Goal: Transaction & Acquisition: Purchase product/service

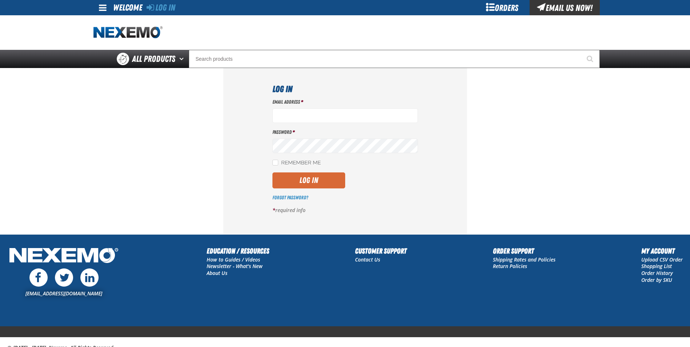
type input "[EMAIL_ADDRESS][DOMAIN_NAME]"
click at [292, 177] on button "Log In" at bounding box center [308, 180] width 73 height 16
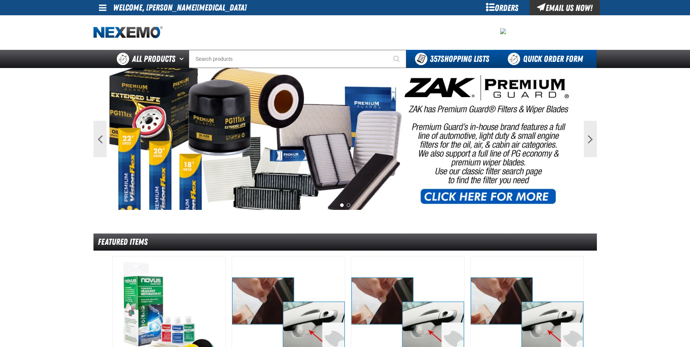
click at [530, 59] on link "Quick Order Form" at bounding box center [547, 59] width 99 height 18
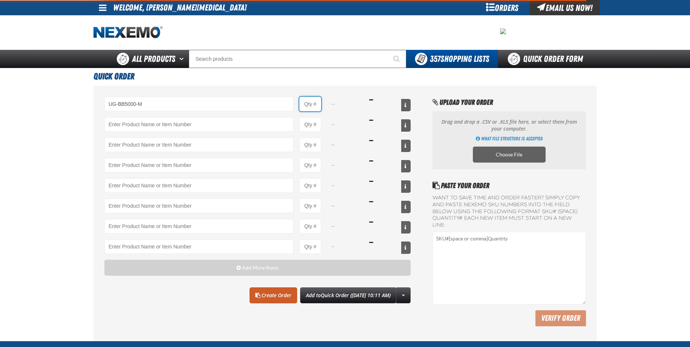
type input "UG-BB5000-M - Ultragard gloves - Medium (6/7 mil). - (100 gloves per box MIN 10…"
type input "1"
select select "box"
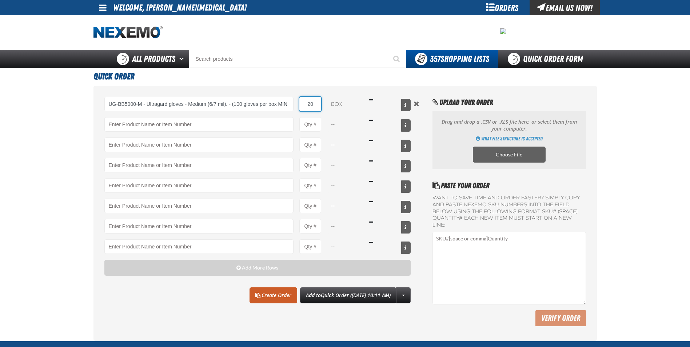
type input "20"
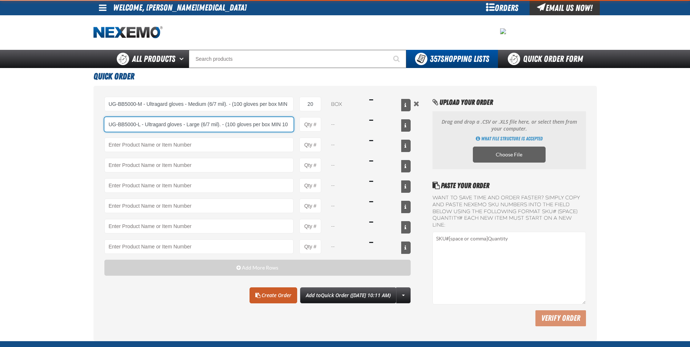
type input "UG-BB5000-L - Ultragard gloves - Large (6/7 mil). - (100 gloves per box MIN 10 …"
type input "1"
select select "box"
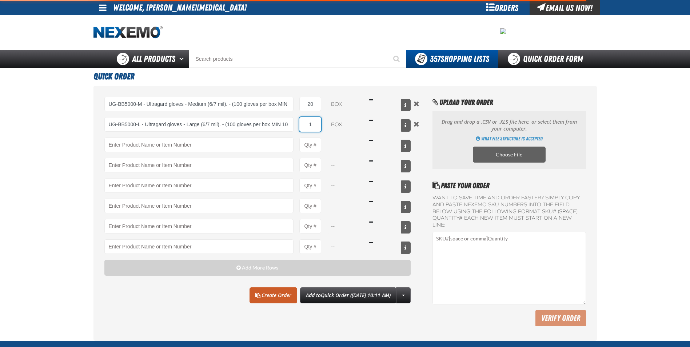
type input "UG-BB5000-L - Ultragard gloves - Large (6/7 mil). - (100 gloves per box MIN 10 …"
type input "30"
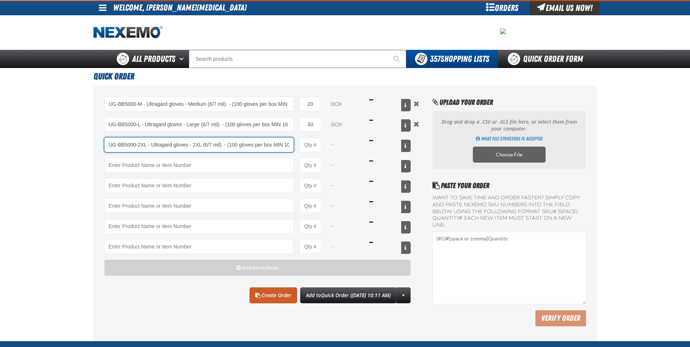
type input "UG-BB5000-2XL - Ultragard gloves - 2XL (6/7 mil). - (100 gloves per box MIN 10 …"
type input "1"
select select "box"
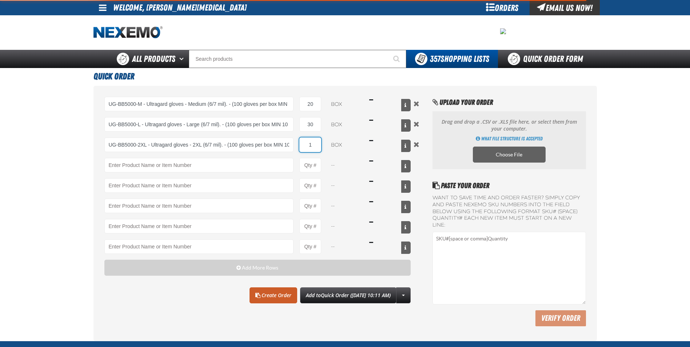
type input "UG-BB5000-2XL - Ultragard gloves - 2XL (6/7 mil). - (100 gloves per box MIN 10 …"
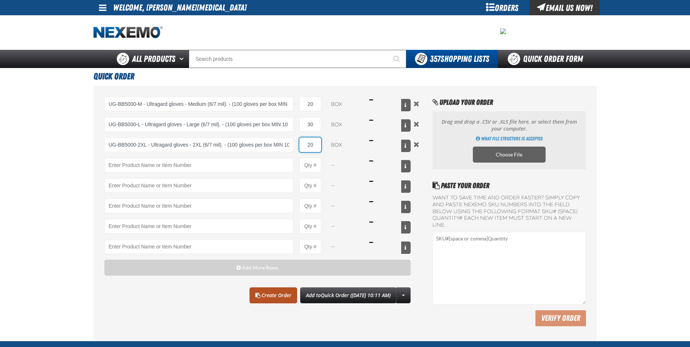
type input "20"
click at [253, 291] on link "Create Order" at bounding box center [273, 295] width 48 height 16
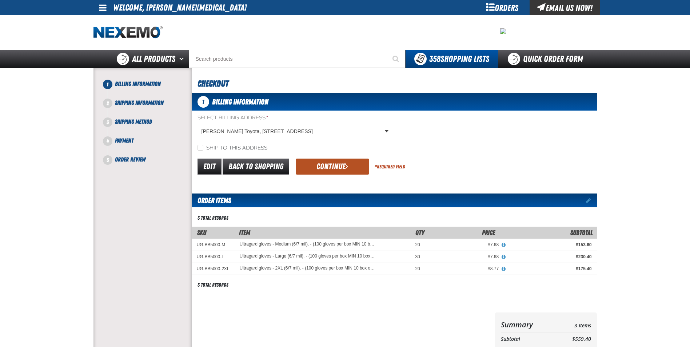
click at [324, 162] on button "Continue" at bounding box center [332, 166] width 73 height 16
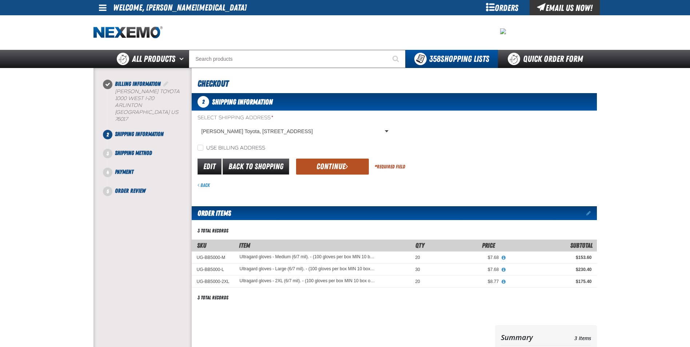
click at [323, 165] on button "Continue" at bounding box center [332, 166] width 73 height 16
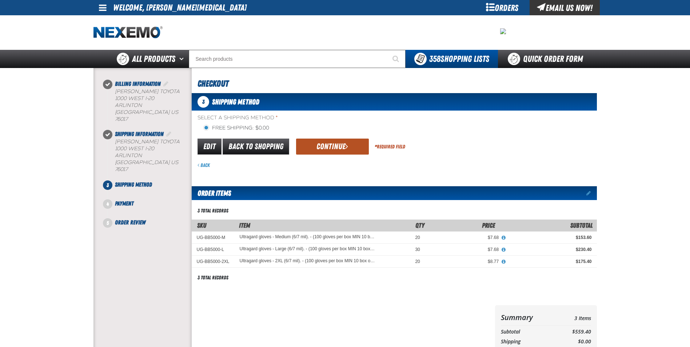
click at [325, 141] on button "Continue" at bounding box center [332, 146] width 73 height 16
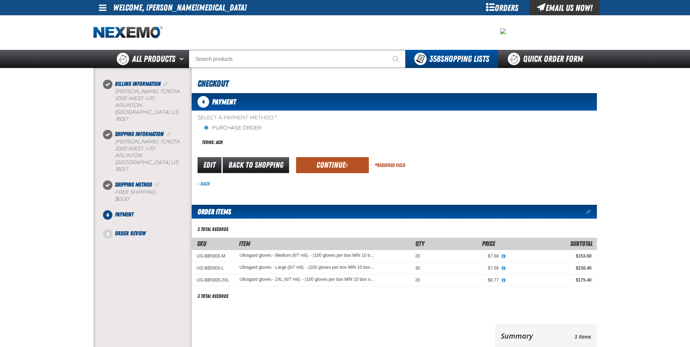
click at [324, 161] on button "Continue" at bounding box center [332, 165] width 73 height 16
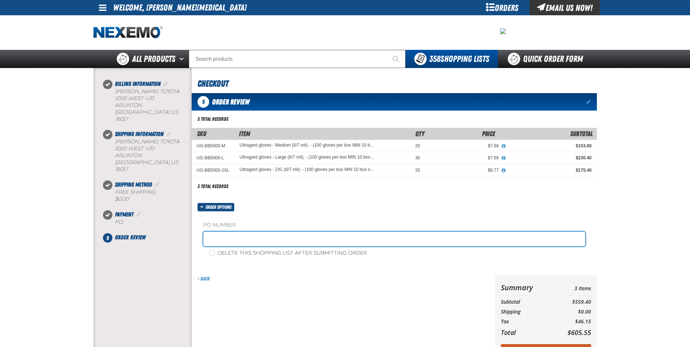
click at [274, 241] on input "text" at bounding box center [394, 239] width 382 height 15
type input "STOCK"
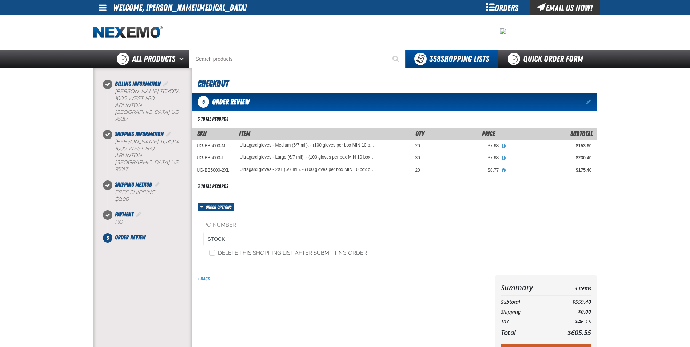
click at [446, 282] on div "Back" at bounding box center [342, 320] width 300 height 91
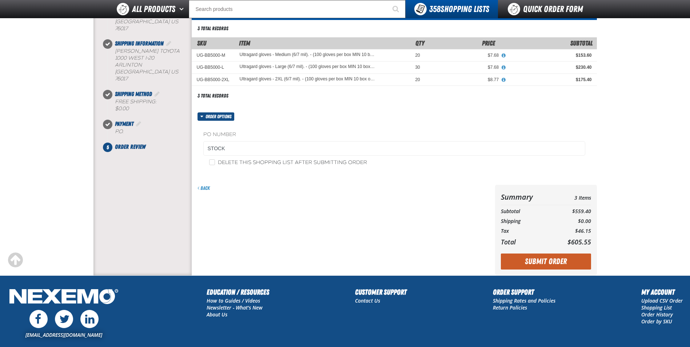
scroll to position [73, 0]
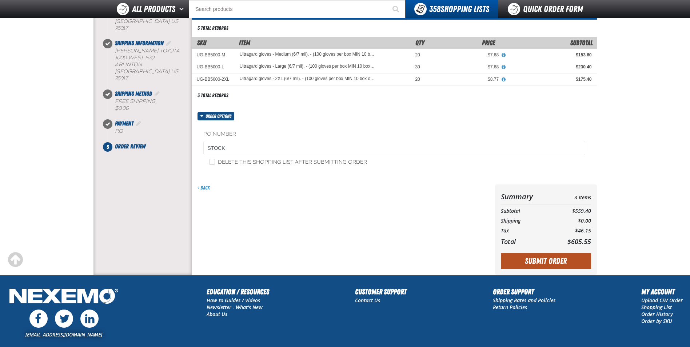
click at [516, 264] on button "Submit Order" at bounding box center [546, 261] width 90 height 16
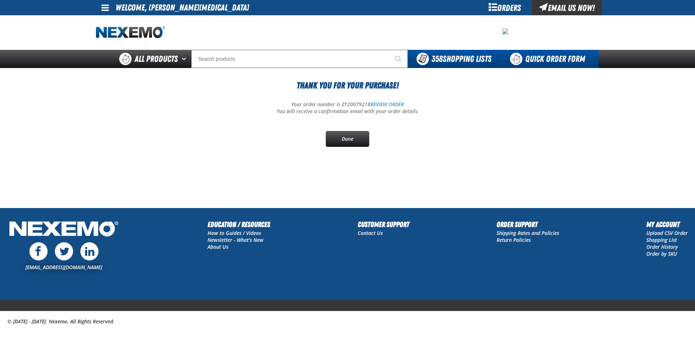
click at [553, 56] on link "Quick Order Form" at bounding box center [549, 59] width 99 height 18
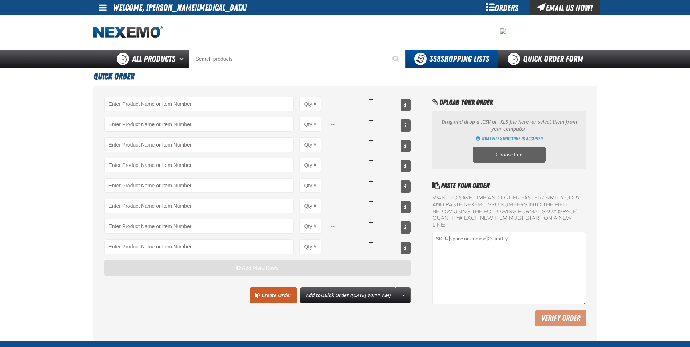
click at [243, 265] on span "Add More Rows" at bounding box center [260, 268] width 36 height 6
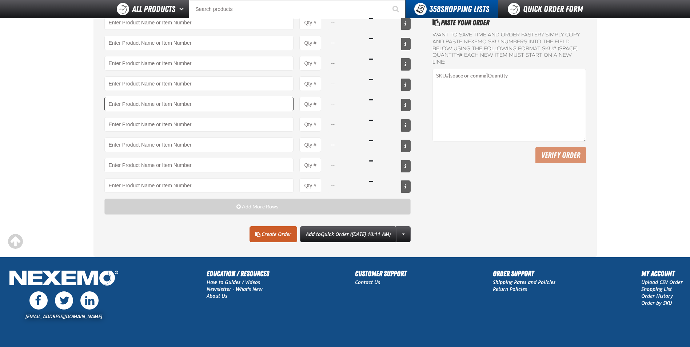
scroll to position [145, 0]
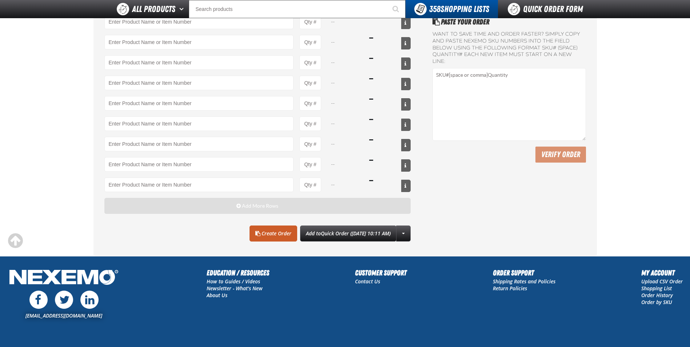
click at [186, 208] on button "Add More Rows" at bounding box center [257, 206] width 306 height 16
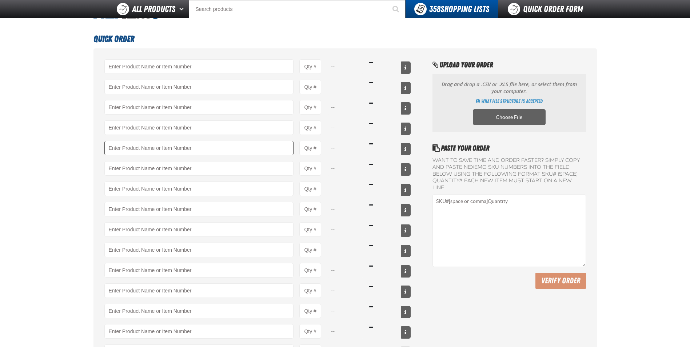
scroll to position [0, 0]
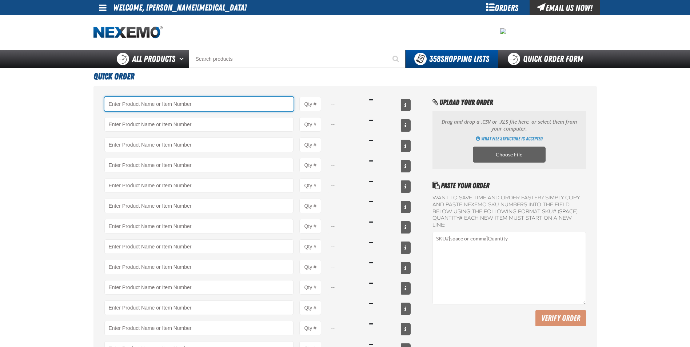
click at [143, 107] on input "Product" at bounding box center [198, 104] width 189 height 15
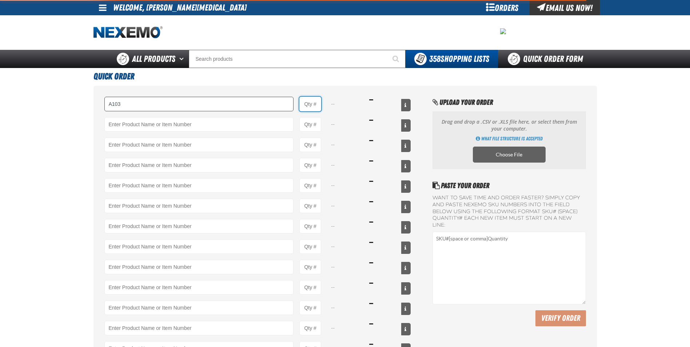
type input "A103 - Throttle Body and Intake Cleaner - ZAK Products"
type input "1"
select select "can"
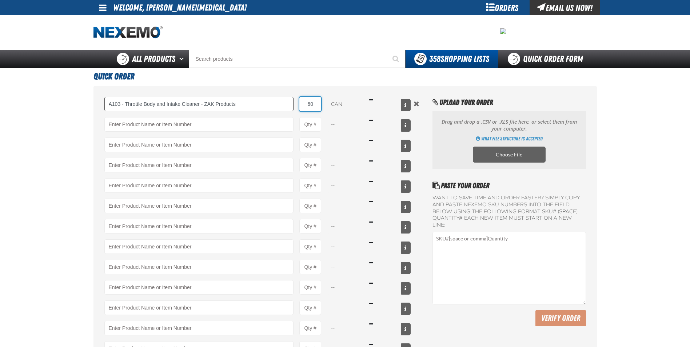
type input "60"
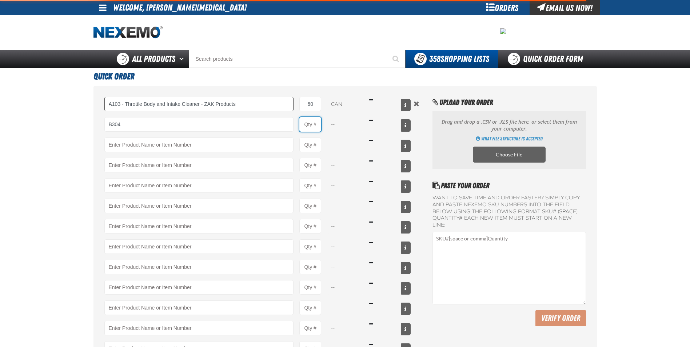
type input "B304 - Battery Service Kit - Cleaner &amp; Protector with Anti-Corrosion Pads -…"
type input "1"
select select "kit"
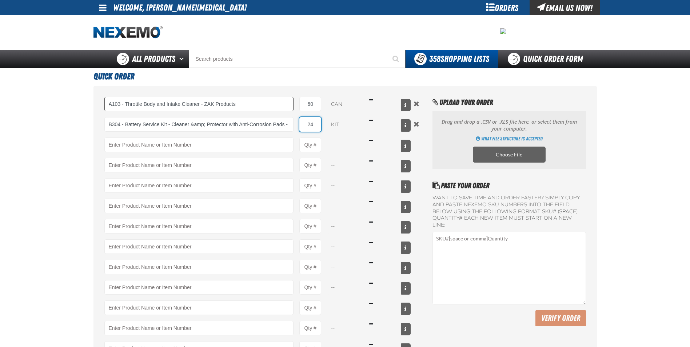
type input "24"
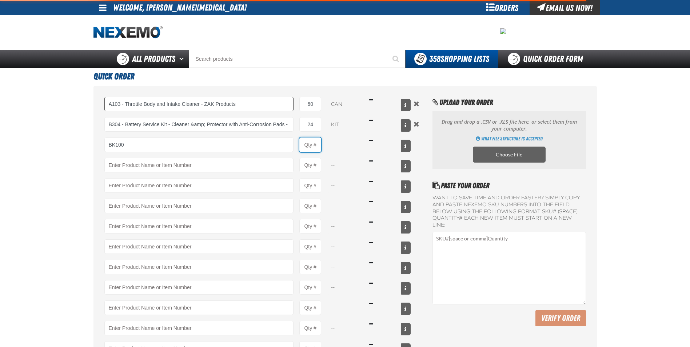
type input "BK100 - DOT 3 Brake Fluid Exchange Formula - 32 Ounce - ZAK Products"
type input "1"
select select "bottle"
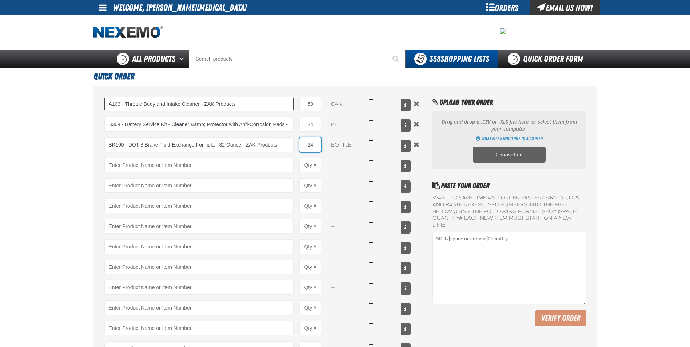
type input "24"
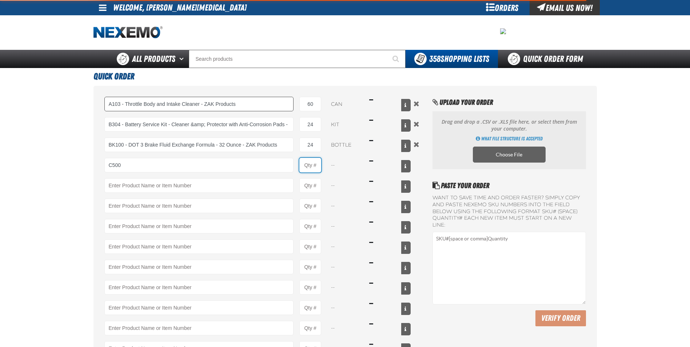
type input "C500 - Synthetic Engine Oil Booster - ZAK Products"
type input "1"
select select "bottle"
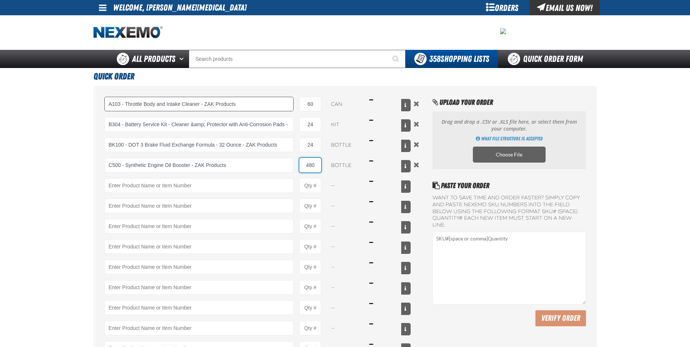
type input "480"
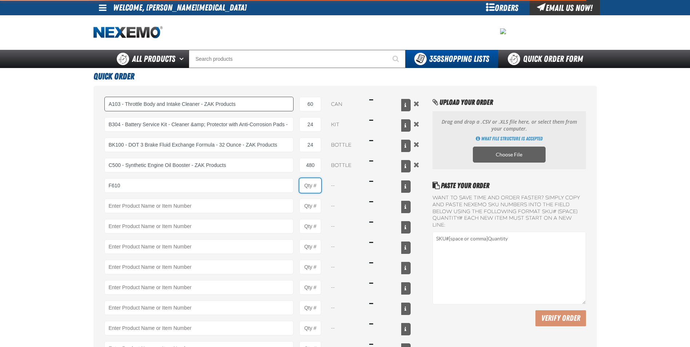
type input "F610 - Z-Tech - ZAK Products"
type input "1"
select select "bottle"
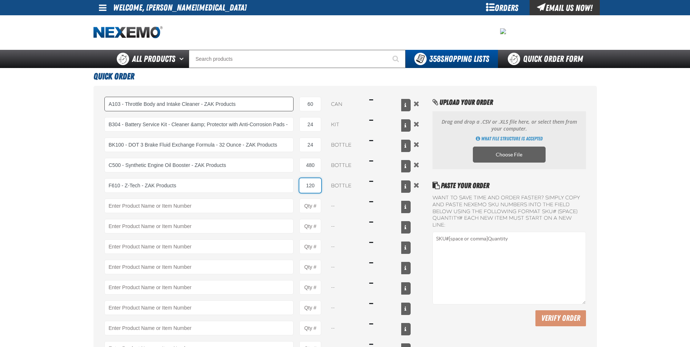
type input "120"
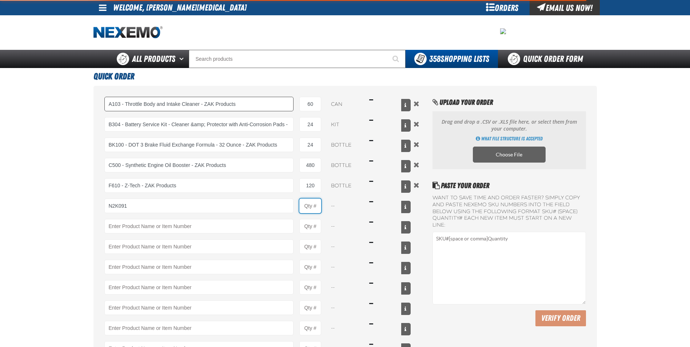
type input "N2K091 - N2 Nitrogen Installation Kits"
type input "1"
select select "kit"
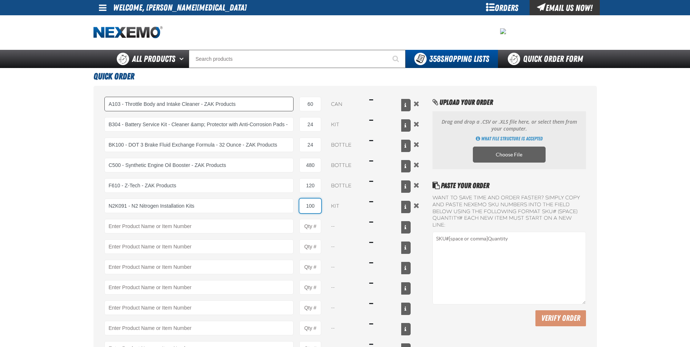
type input "100"
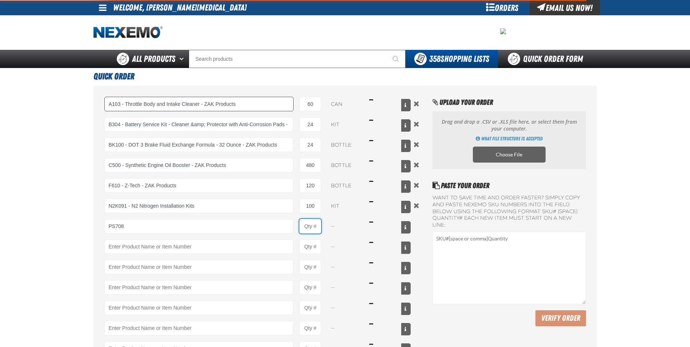
type input "PS708 - Multi-Vehicle Power Steering Fluid with Conditioner - ZAK Products"
type input "1"
select select "bottle"
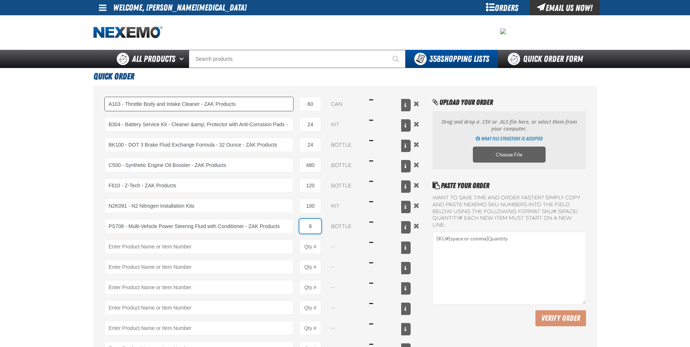
type input "8"
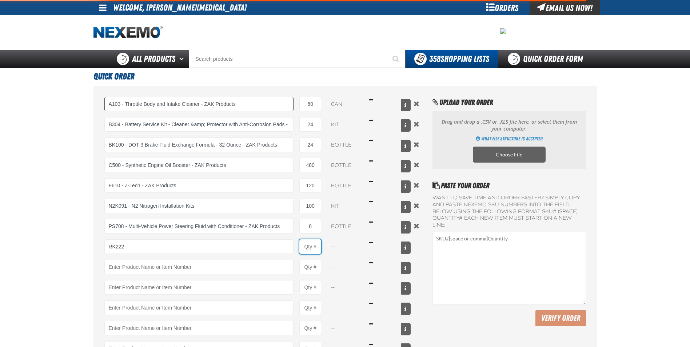
type input "RK222 - Universal Cooling System Service Kit - ZAK Products"
type input "1"
select select "kit"
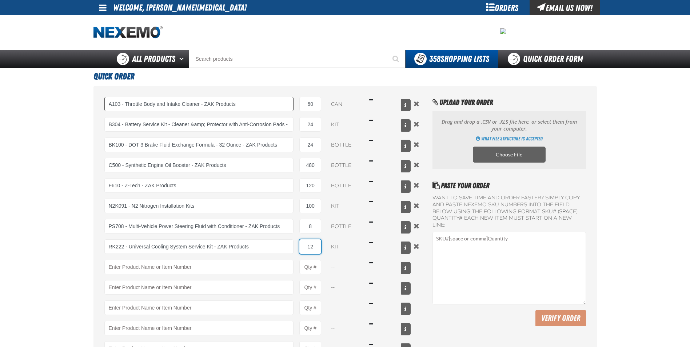
type input "12"
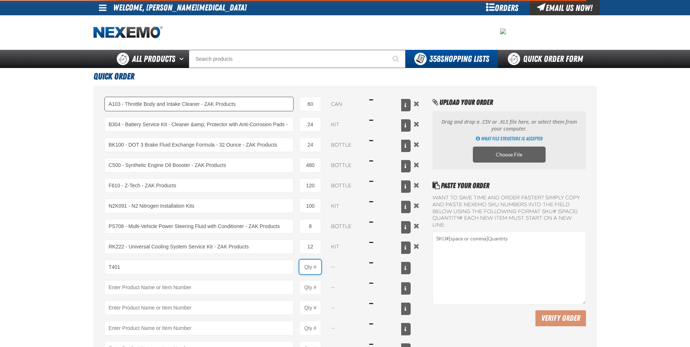
type input "T401 - Automatic Transmission Conditioner - ZAK Products"
type input "1"
select select "bottle"
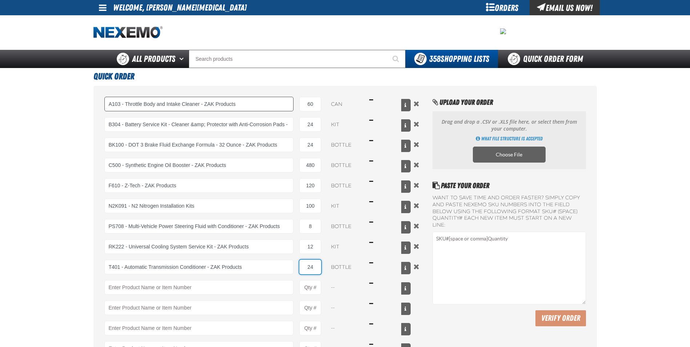
type input "24"
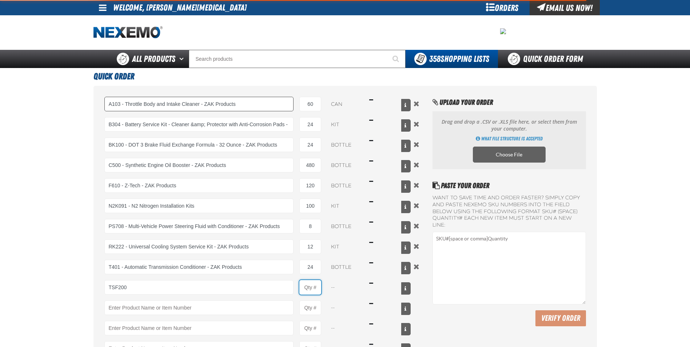
type input "TSF200 - 2-Step GDI Intake Cleaning Service"
type input "1"
select select "kit"
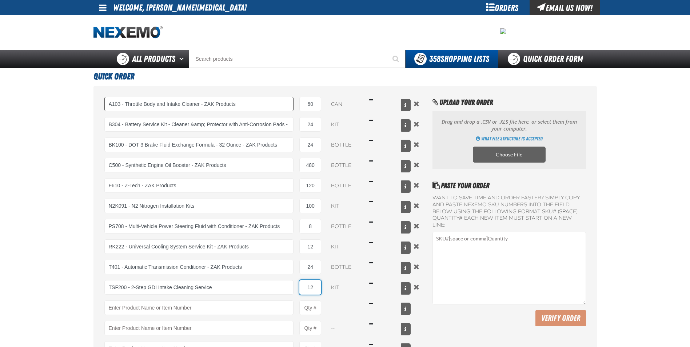
type input "12"
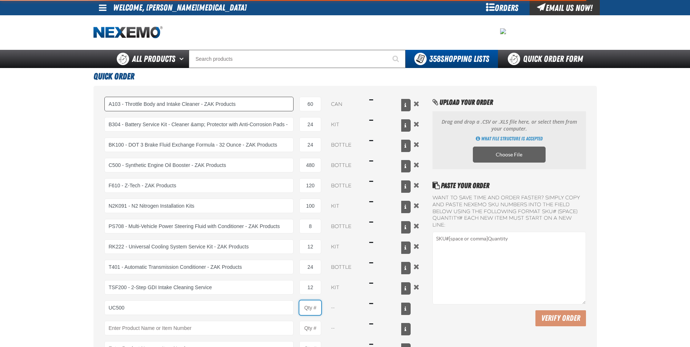
type input "UC500 - Performance Used Car Kit - ZAK Products"
type input "1"
select select "kit"
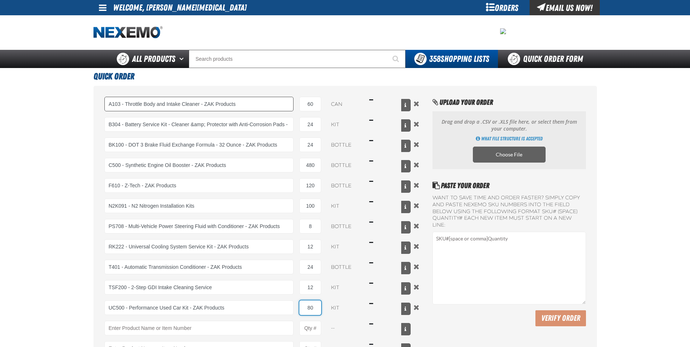
type input "80"
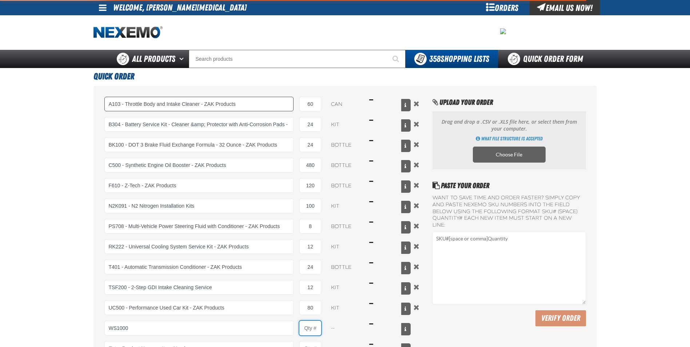
type input "WS1000 - World Standard Performance Transmission Fluid - ZAK Products"
type input "1"
select select "bottle"
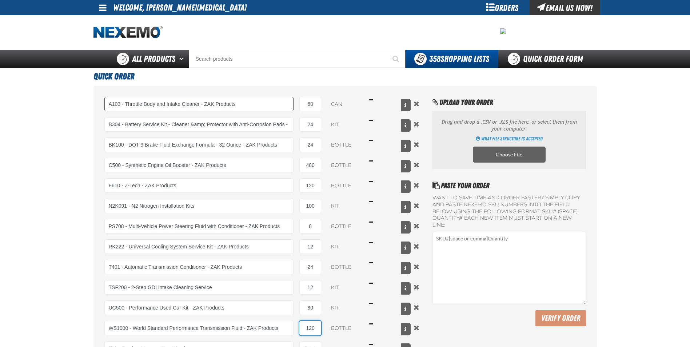
type input "120"
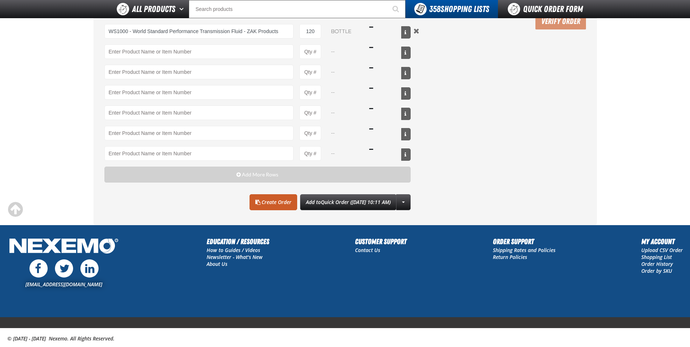
scroll to position [291, 0]
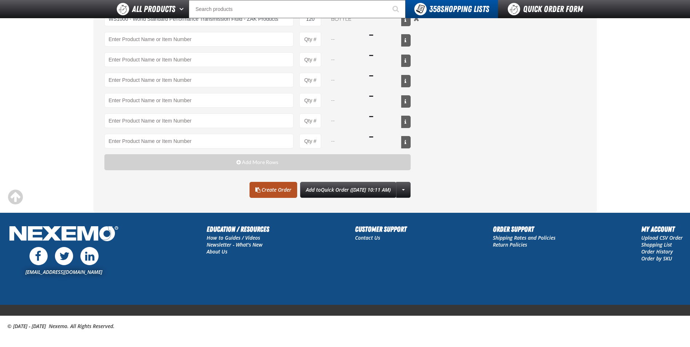
click at [255, 191] on span at bounding box center [257, 189] width 5 height 5
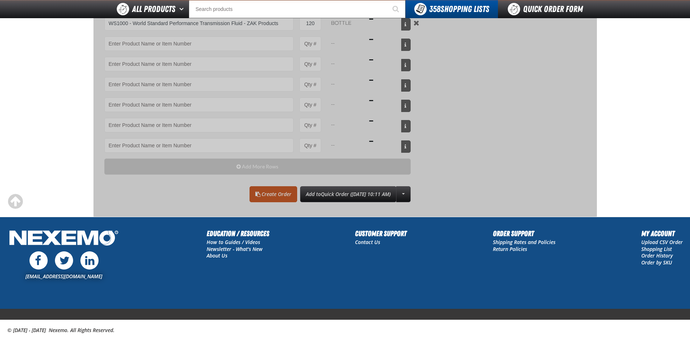
scroll to position [75, 0]
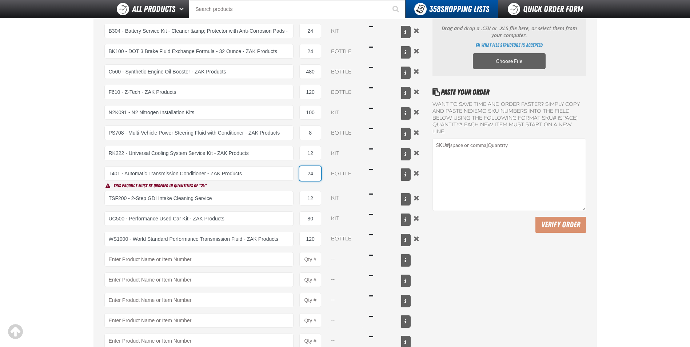
drag, startPoint x: 315, startPoint y: 175, endPoint x: 298, endPoint y: 174, distance: 17.1
click at [298, 174] on div "T401 - Automatic Transmission Conditioner - ZAK Products 24 bottle $32.42" at bounding box center [257, 173] width 306 height 15
type input "24"
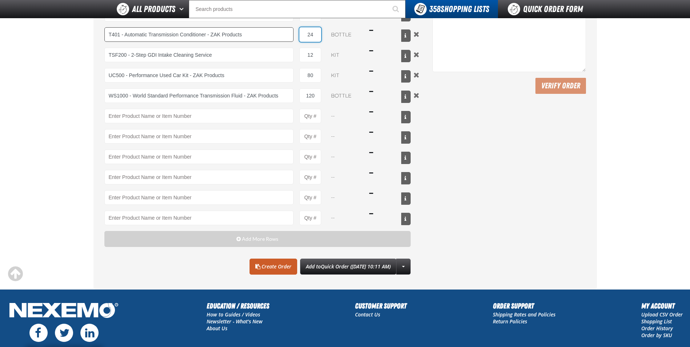
scroll to position [221, 0]
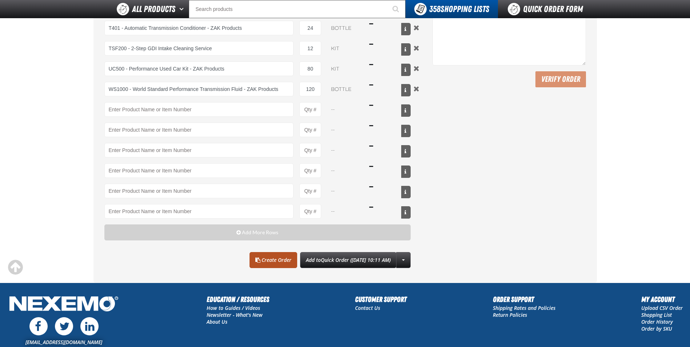
click at [253, 258] on link "Create Order" at bounding box center [273, 260] width 48 height 16
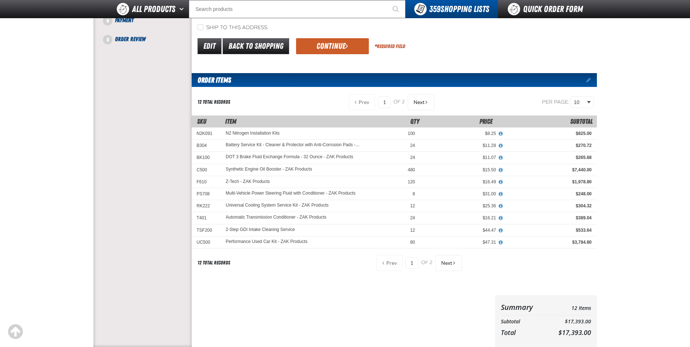
scroll to position [96, 0]
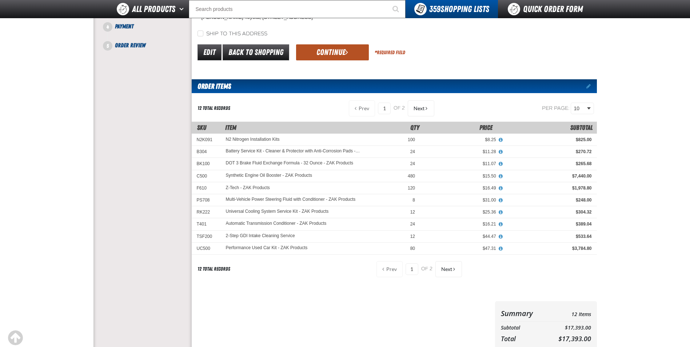
click at [334, 53] on button "Continue" at bounding box center [332, 52] width 73 height 16
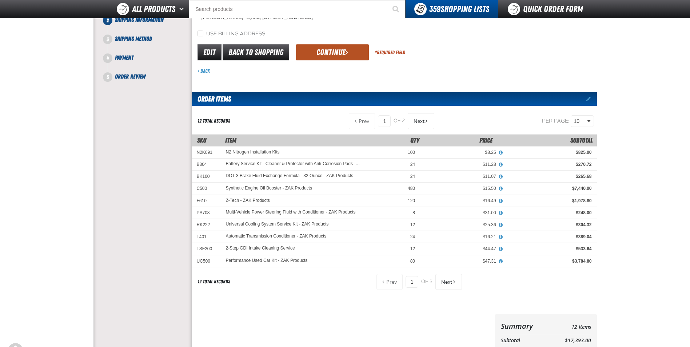
click at [332, 48] on button "Continue" at bounding box center [332, 52] width 73 height 16
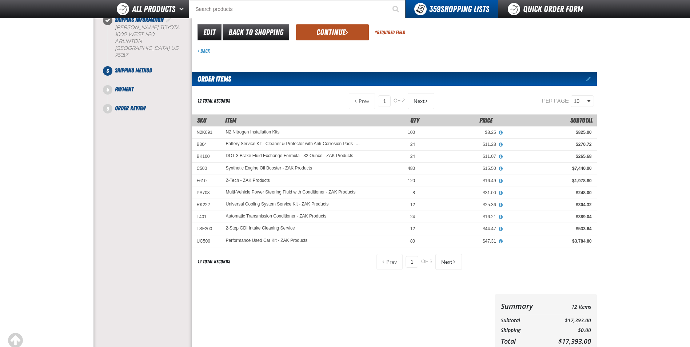
click at [328, 34] on button "Continue" at bounding box center [332, 32] width 73 height 16
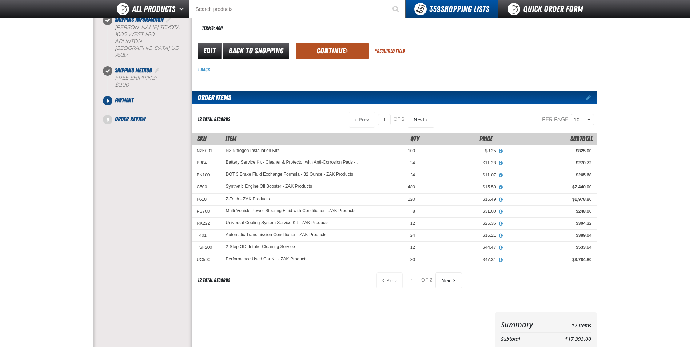
click at [328, 51] on button "Continue" at bounding box center [332, 51] width 73 height 16
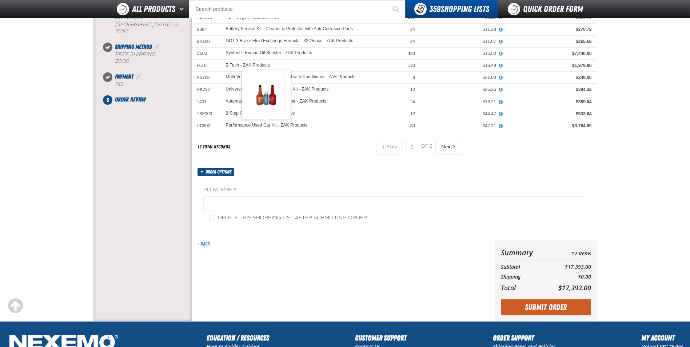
scroll to position [132, 0]
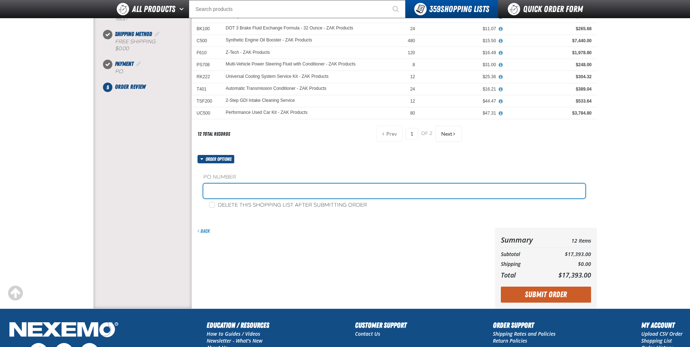
click at [228, 192] on input "text" at bounding box center [394, 191] width 382 height 15
type input "STOCK"
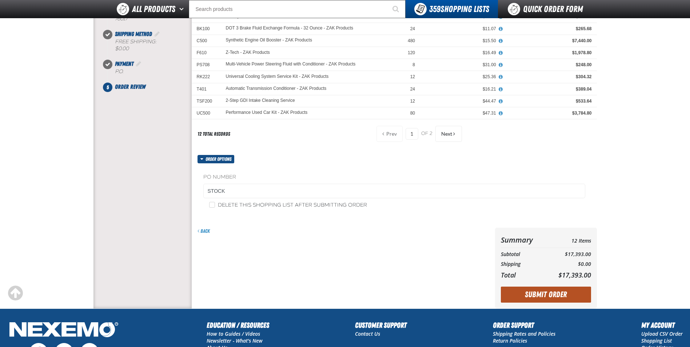
click at [519, 289] on button "Submit Order" at bounding box center [546, 294] width 90 height 16
